Goal: Download file/media

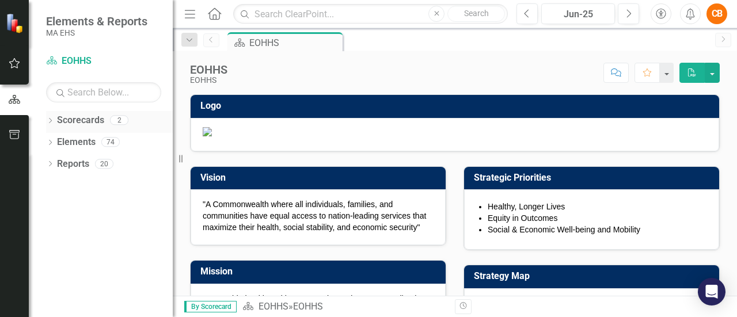
click at [50, 118] on icon at bounding box center [50, 120] width 3 height 5
click at [86, 140] on link "EOHHS" at bounding box center [117, 142] width 109 height 13
click at [58, 140] on icon "Dropdown" at bounding box center [56, 141] width 9 height 7
click at [81, 161] on link "DDS" at bounding box center [124, 164] width 98 height 13
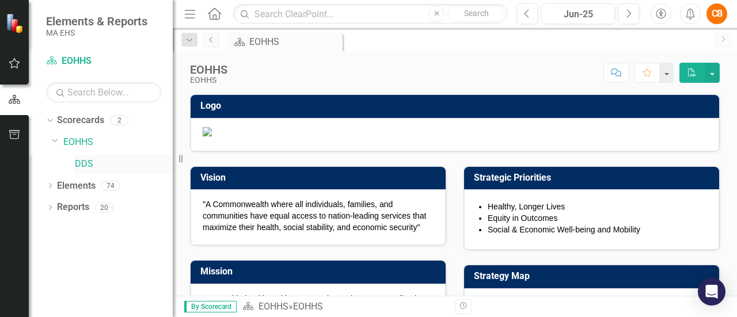
click at [88, 161] on link "DDS" at bounding box center [124, 164] width 98 height 13
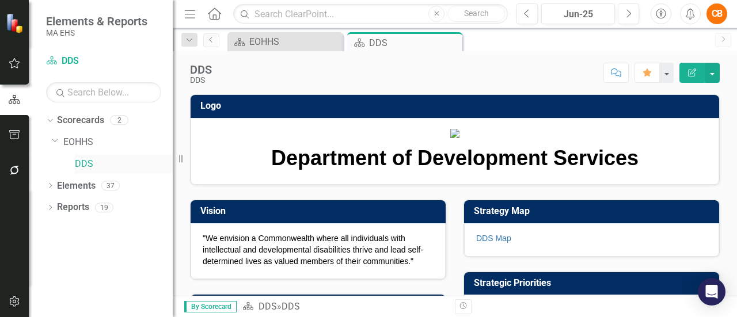
click at [92, 161] on link "DDS" at bounding box center [124, 164] width 98 height 13
click at [713, 72] on button "button" at bounding box center [712, 73] width 15 height 20
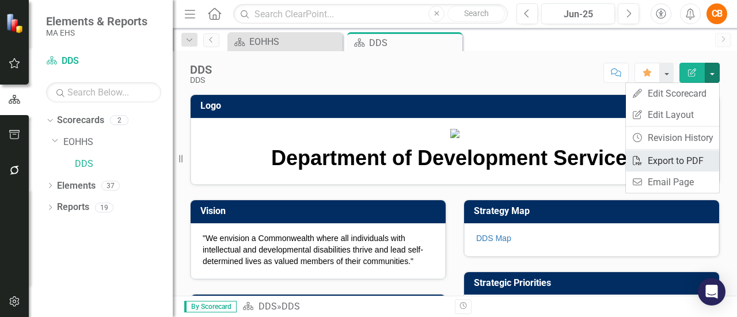
click at [658, 159] on link "PDF Export to PDF" at bounding box center [672, 160] width 93 height 21
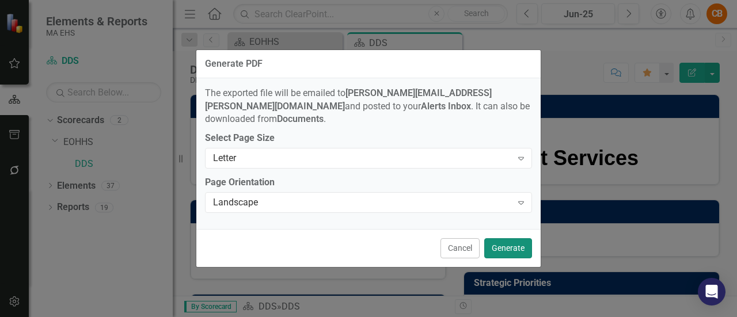
click at [495, 241] on button "Generate" at bounding box center [508, 248] width 48 height 20
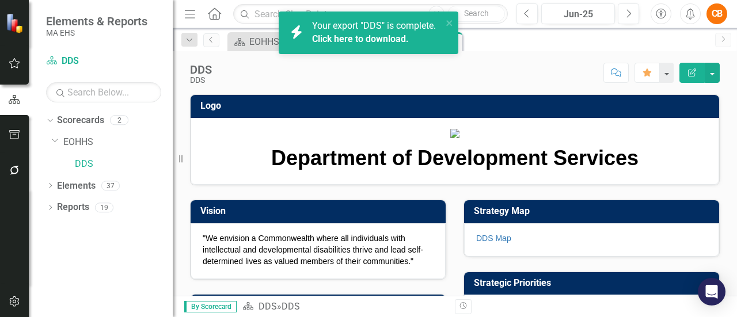
click at [374, 26] on span "Your export "DDS" is complete. Click here to download." at bounding box center [374, 33] width 124 height 26
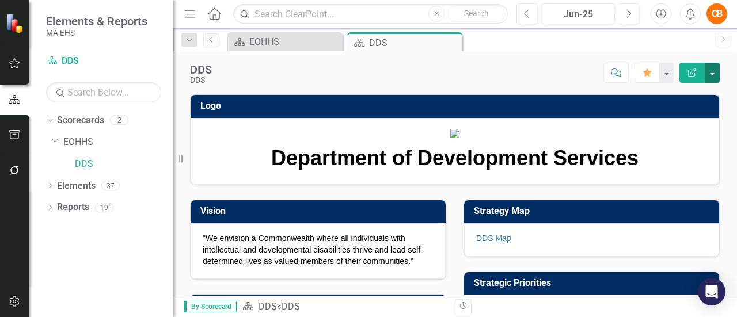
click at [714, 71] on button "button" at bounding box center [712, 73] width 15 height 20
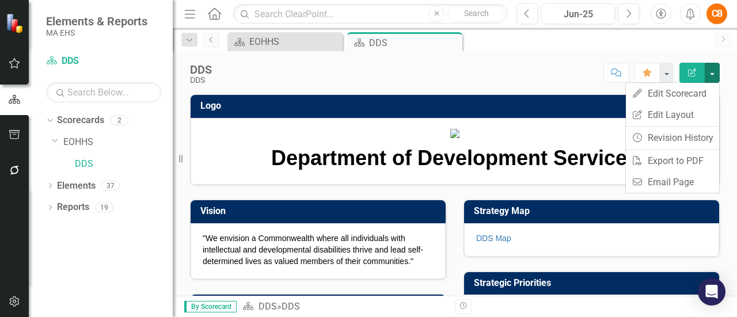
click at [459, 138] on img at bounding box center [454, 133] width 9 height 9
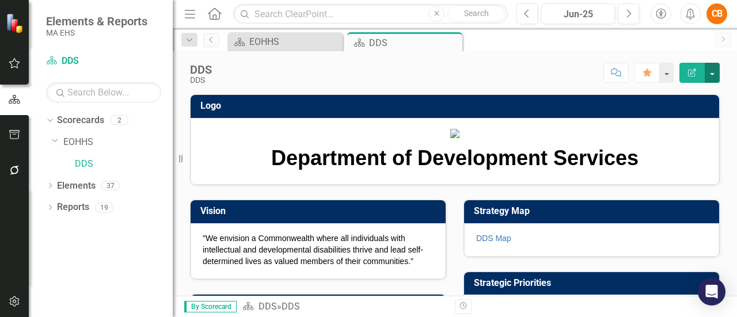
click at [714, 74] on button "button" at bounding box center [712, 73] width 15 height 20
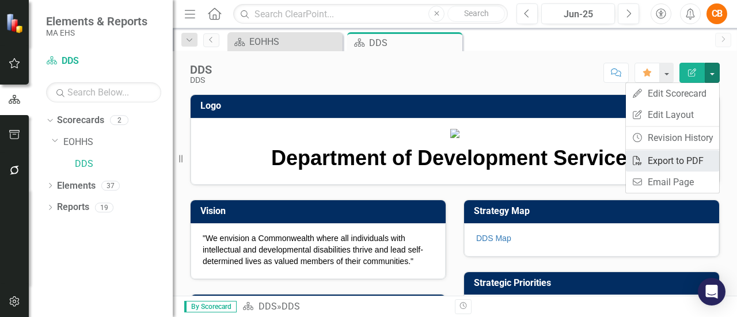
click at [661, 158] on link "PDF Export to PDF" at bounding box center [672, 160] width 93 height 21
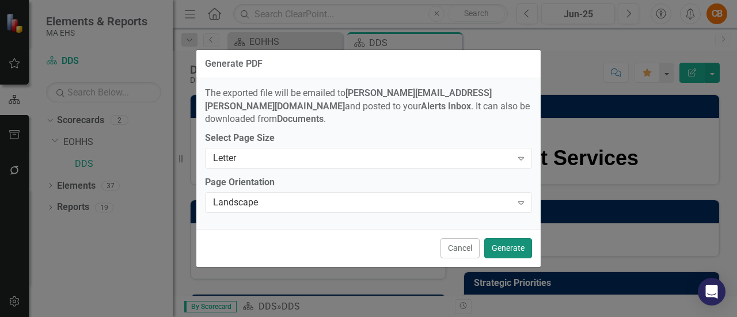
click at [496, 240] on button "Generate" at bounding box center [508, 248] width 48 height 20
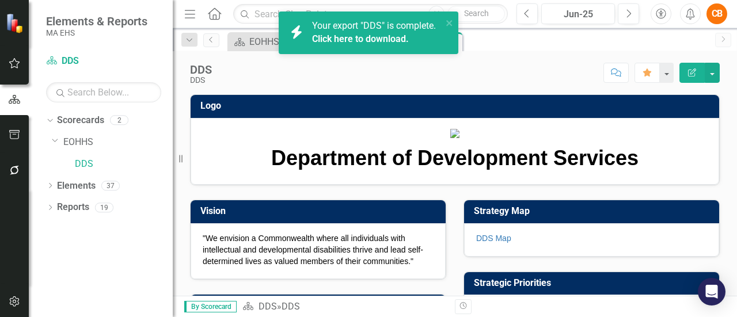
click at [339, 35] on link "Click here to download." at bounding box center [360, 38] width 97 height 11
